Goal: Task Accomplishment & Management: Manage account settings

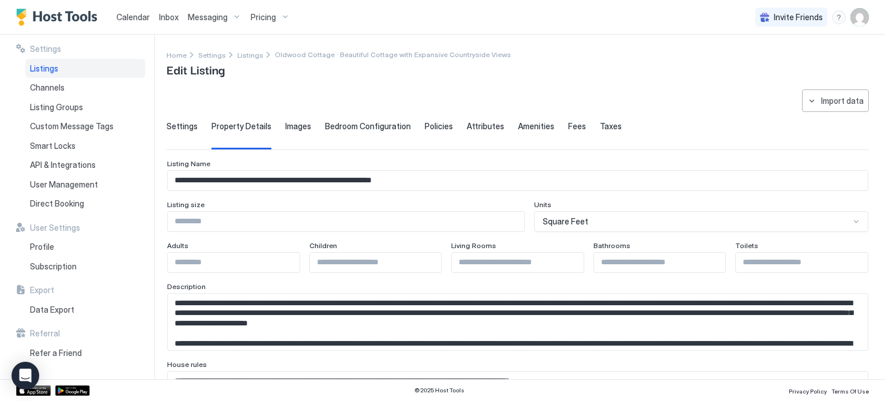
click at [133, 16] on span "Calendar" at bounding box center [132, 17] width 33 height 10
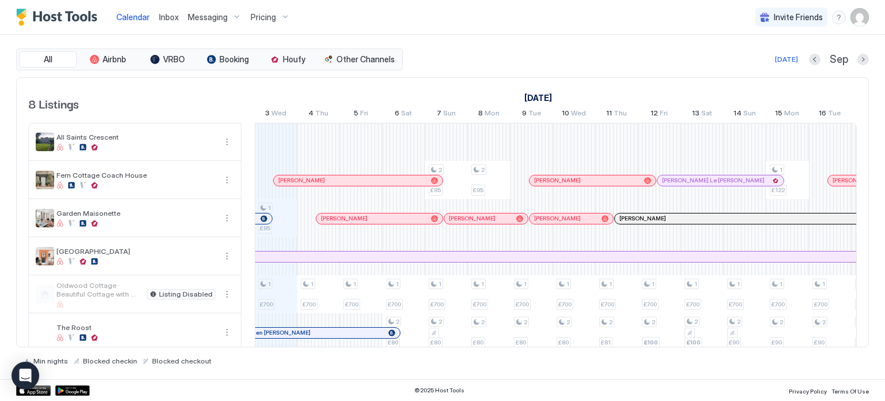
click at [864, 15] on img "User profile" at bounding box center [860, 17] width 18 height 18
click at [832, 62] on div "Settings" at bounding box center [795, 65] width 146 height 20
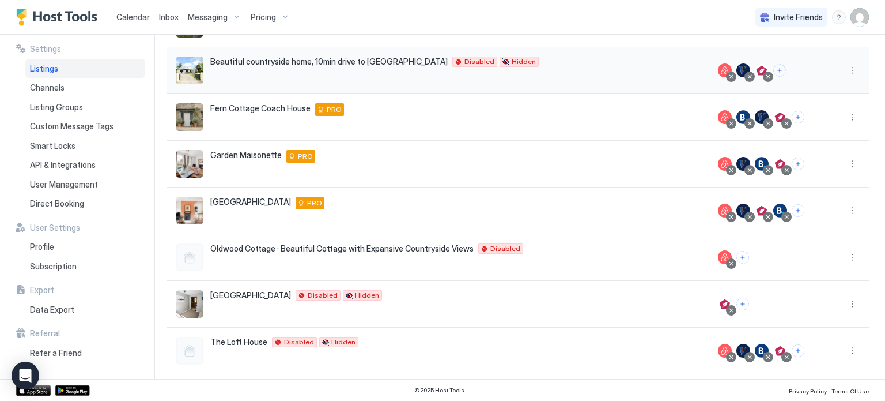
scroll to position [148, 0]
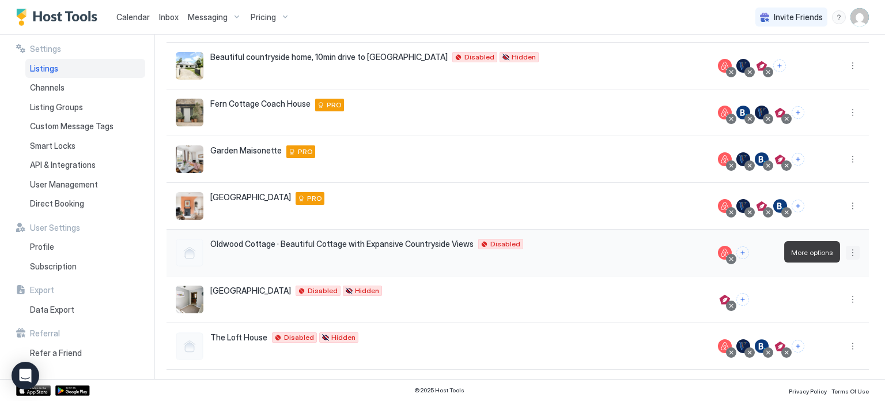
click at [852, 252] on button "More options" at bounding box center [853, 253] width 14 height 14
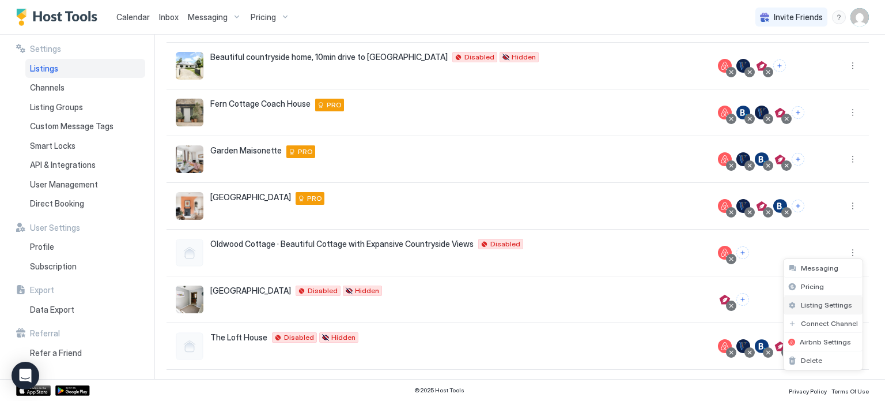
click at [824, 300] on span "Listing Settings" at bounding box center [826, 304] width 51 height 9
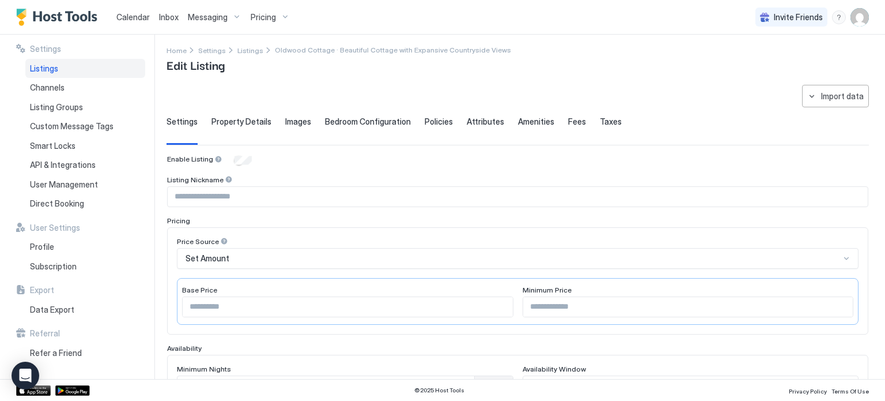
scroll to position [4, 0]
click at [249, 122] on span "Property Details" at bounding box center [242, 122] width 60 height 10
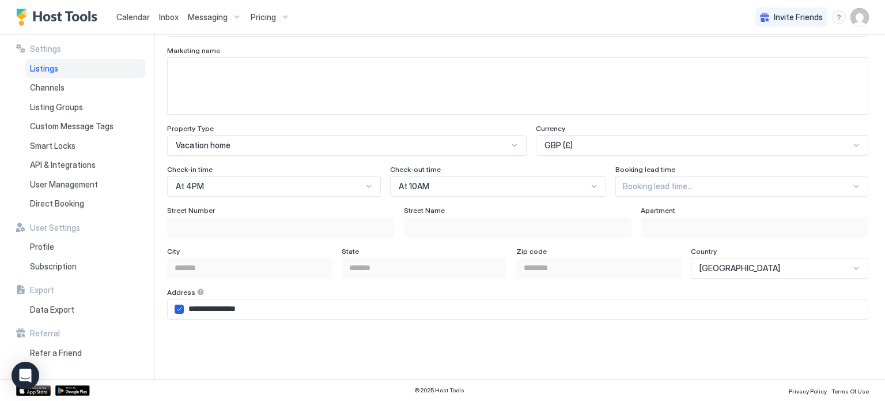
scroll to position [629, 0]
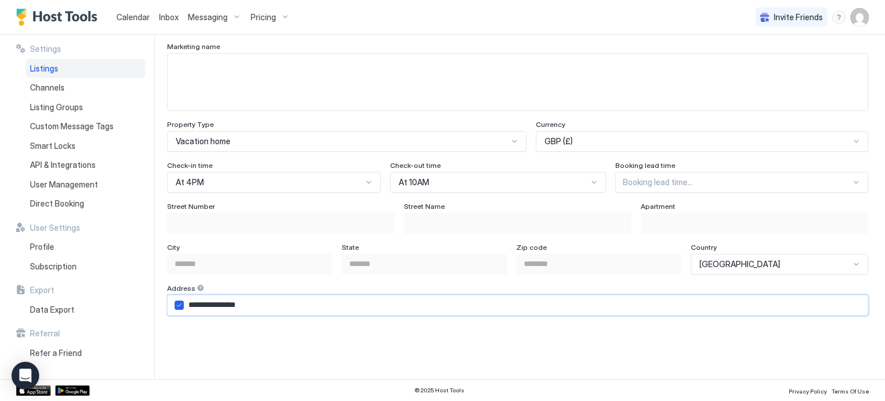
drag, startPoint x: 271, startPoint y: 300, endPoint x: 177, endPoint y: 297, distance: 94.6
click at [177, 297] on div "**********" at bounding box center [517, 305] width 701 height 21
